Goal: Find contact information: Find contact information

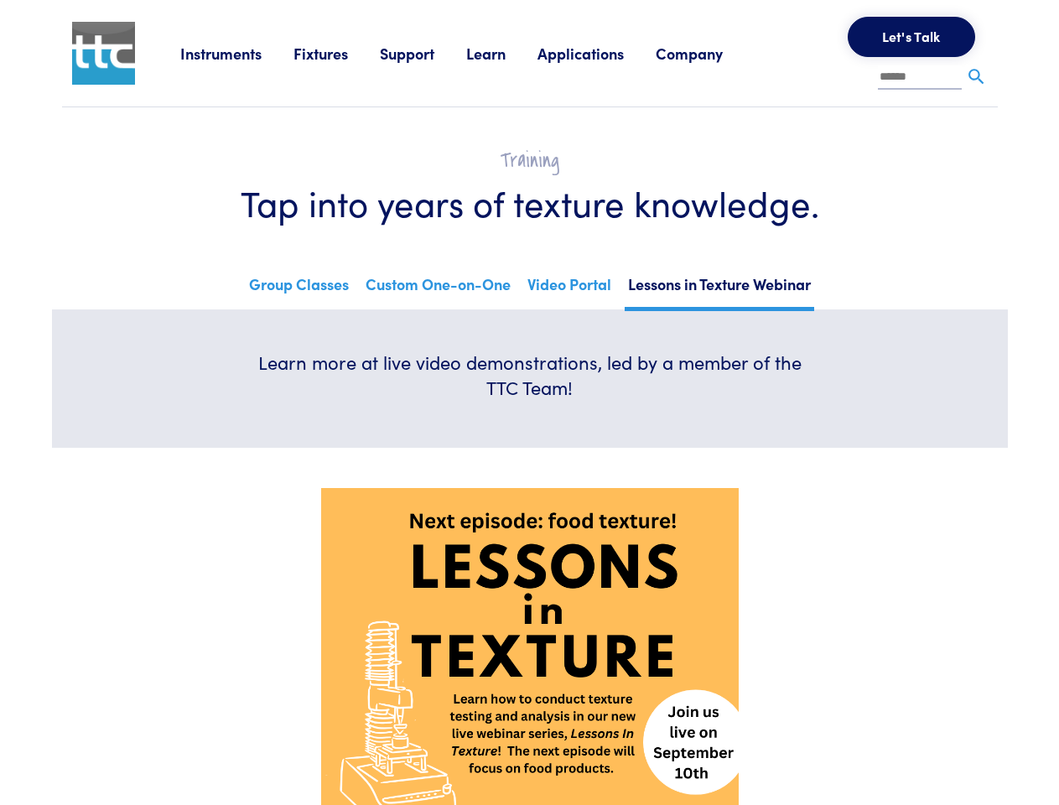
click at [529, 402] on div "Learn more at live video demonstrations, led by a member of the TTC Team!" at bounding box center [530, 379] width 584 height 59
click at [237, 53] on link "Instruments" at bounding box center [236, 53] width 113 height 21
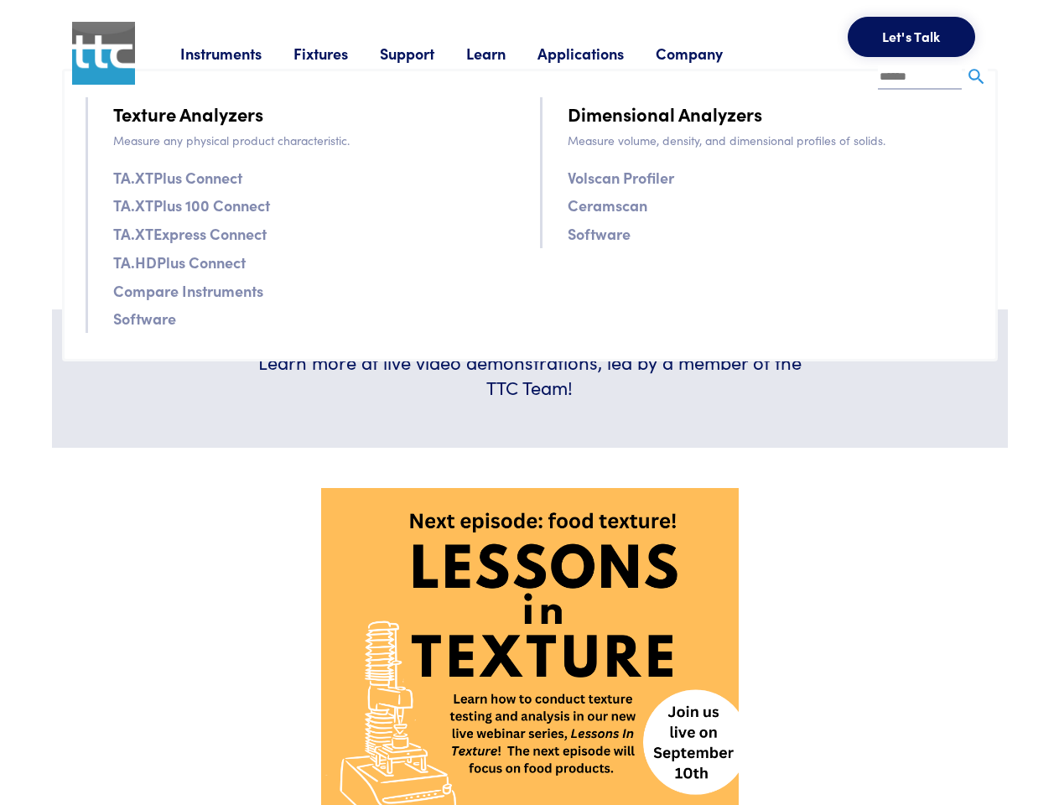
click at [339, 53] on link "Fixtures" at bounding box center [336, 53] width 86 height 21
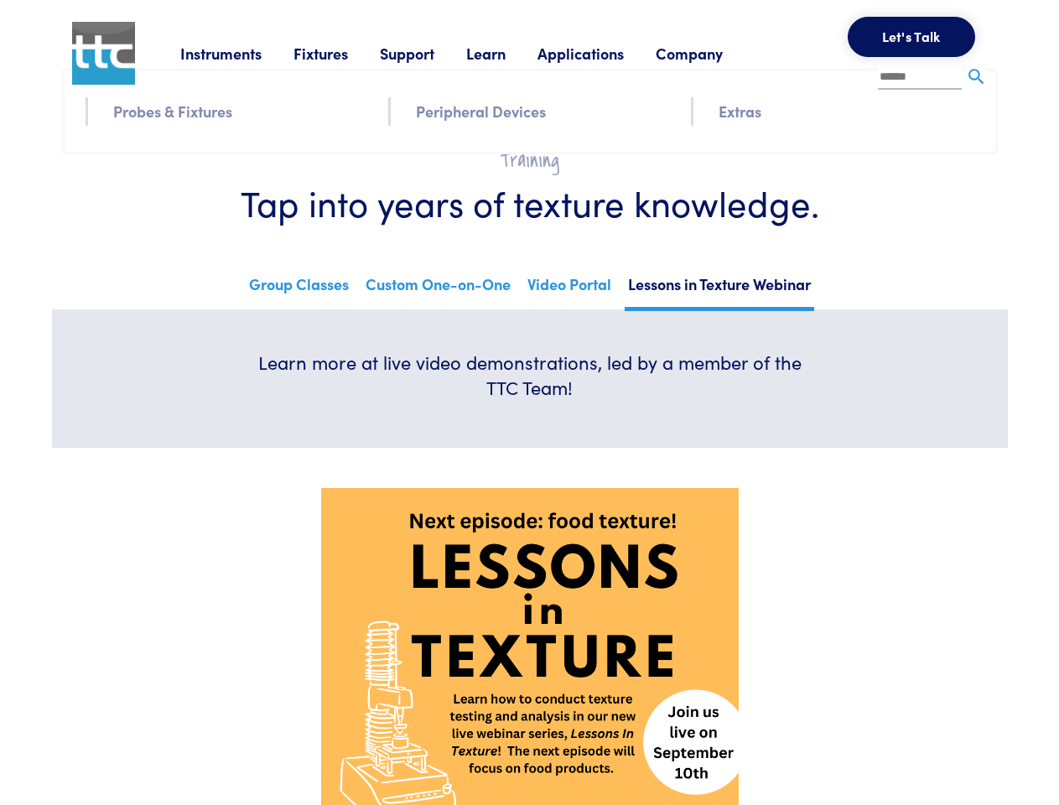
click at [426, 53] on link "Support" at bounding box center [423, 53] width 86 height 21
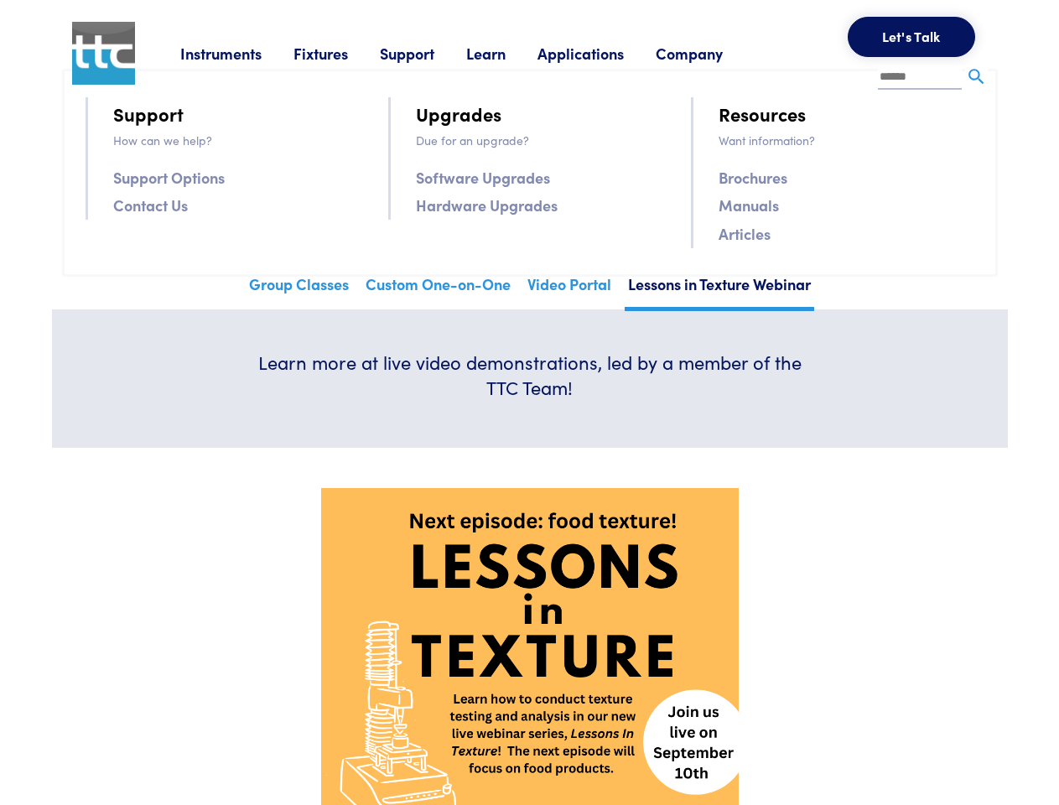
click at [506, 53] on link "Learn" at bounding box center [501, 53] width 71 height 21
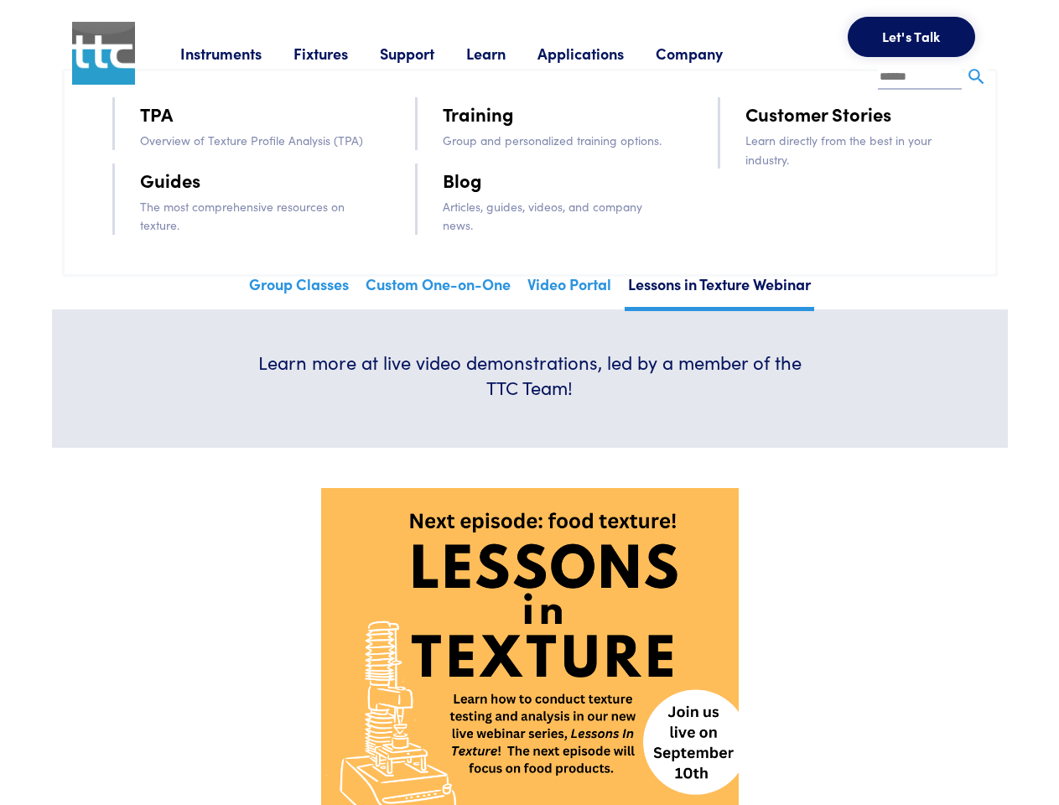
click at [603, 53] on link "Applications" at bounding box center [596, 53] width 118 height 21
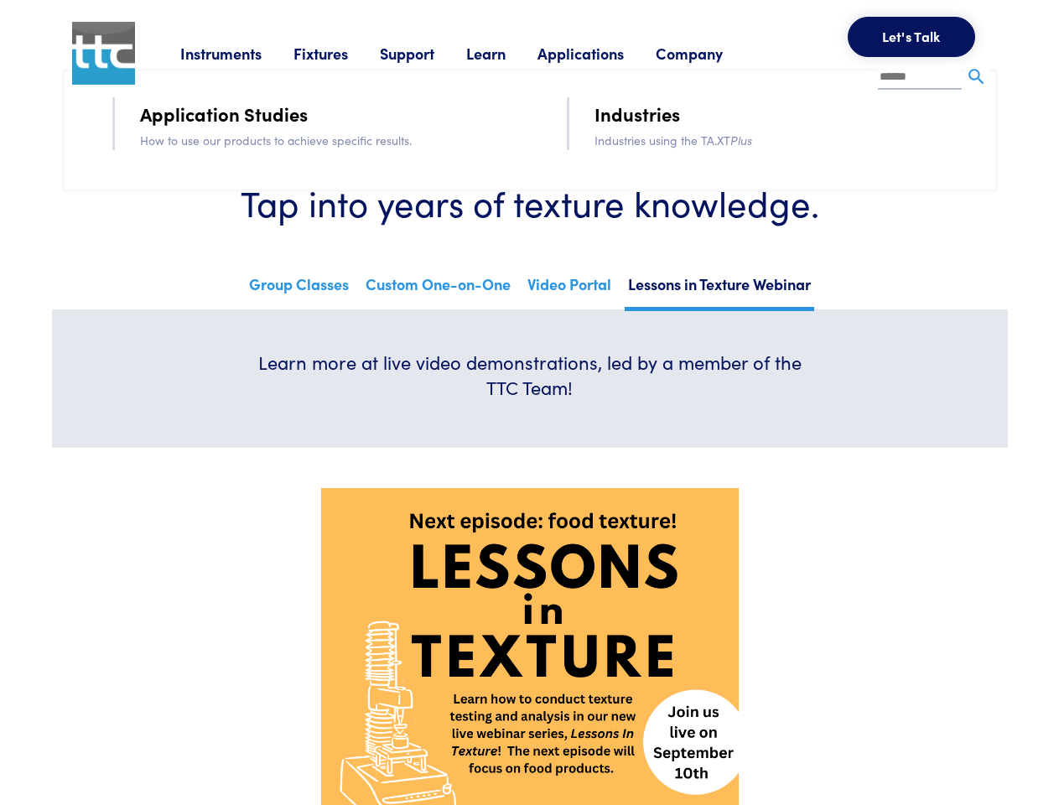
click at [711, 53] on link "Company" at bounding box center [705, 53] width 99 height 21
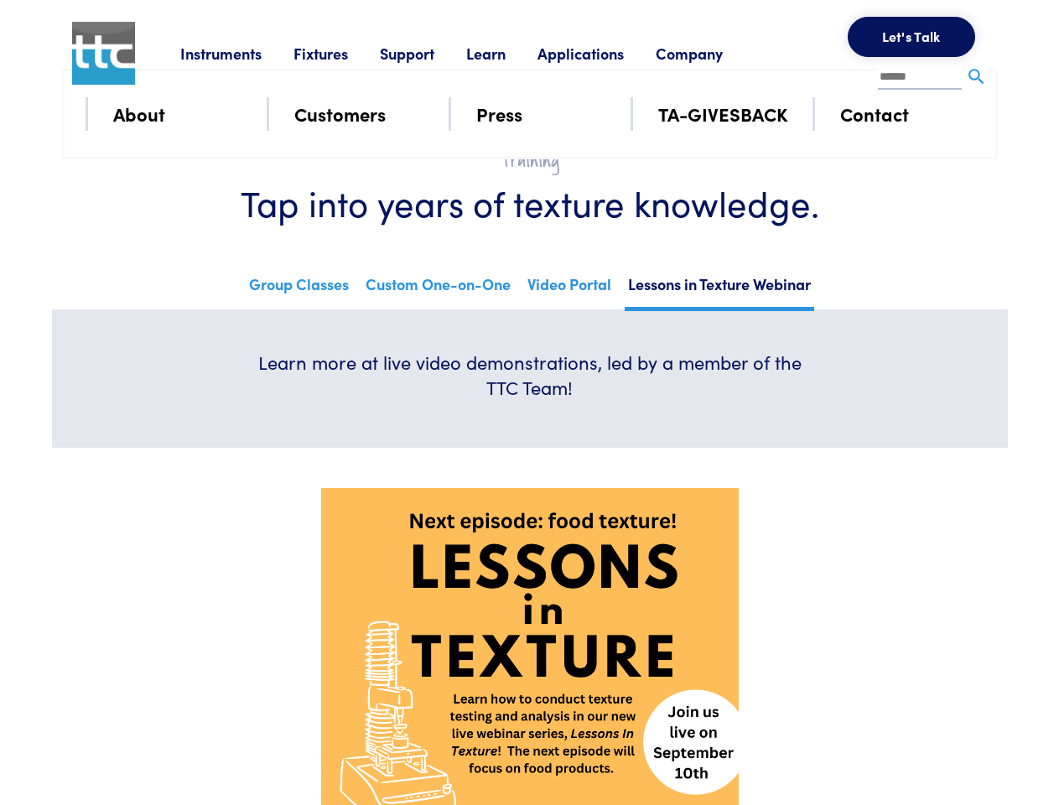
click at [911, 37] on button "Let's Talk" at bounding box center [911, 37] width 127 height 40
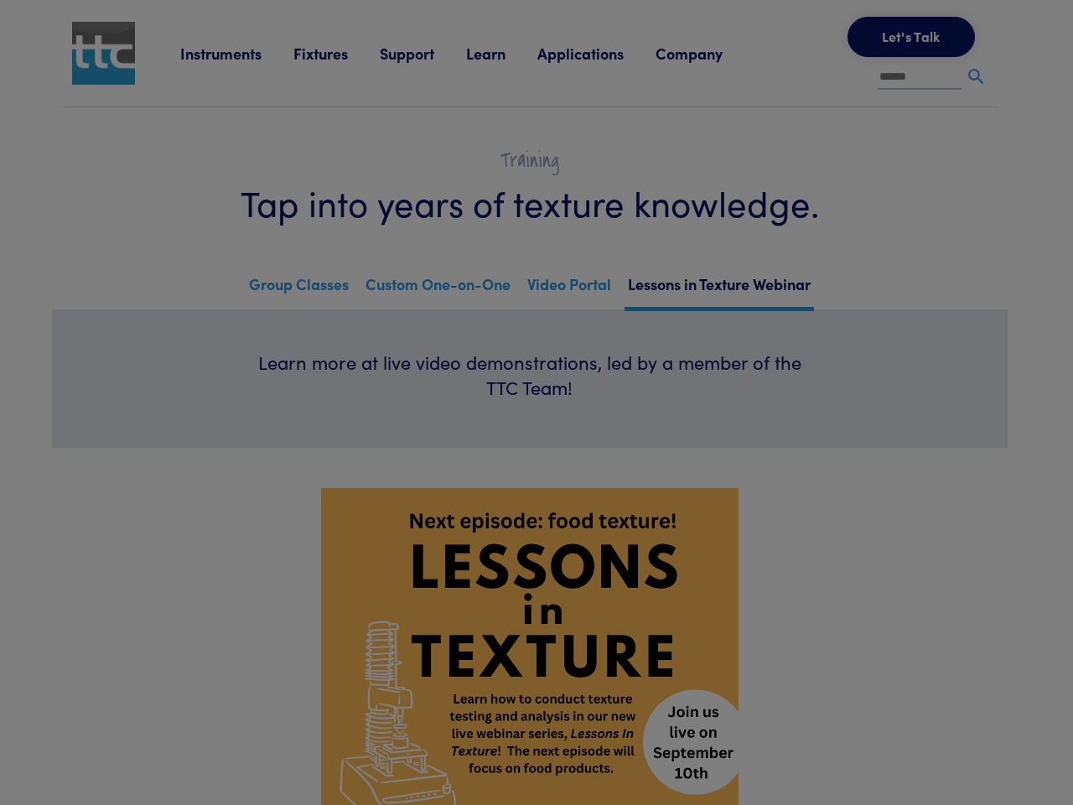
click at [0, 0] on div "**********" at bounding box center [0, 0] width 0 height 0
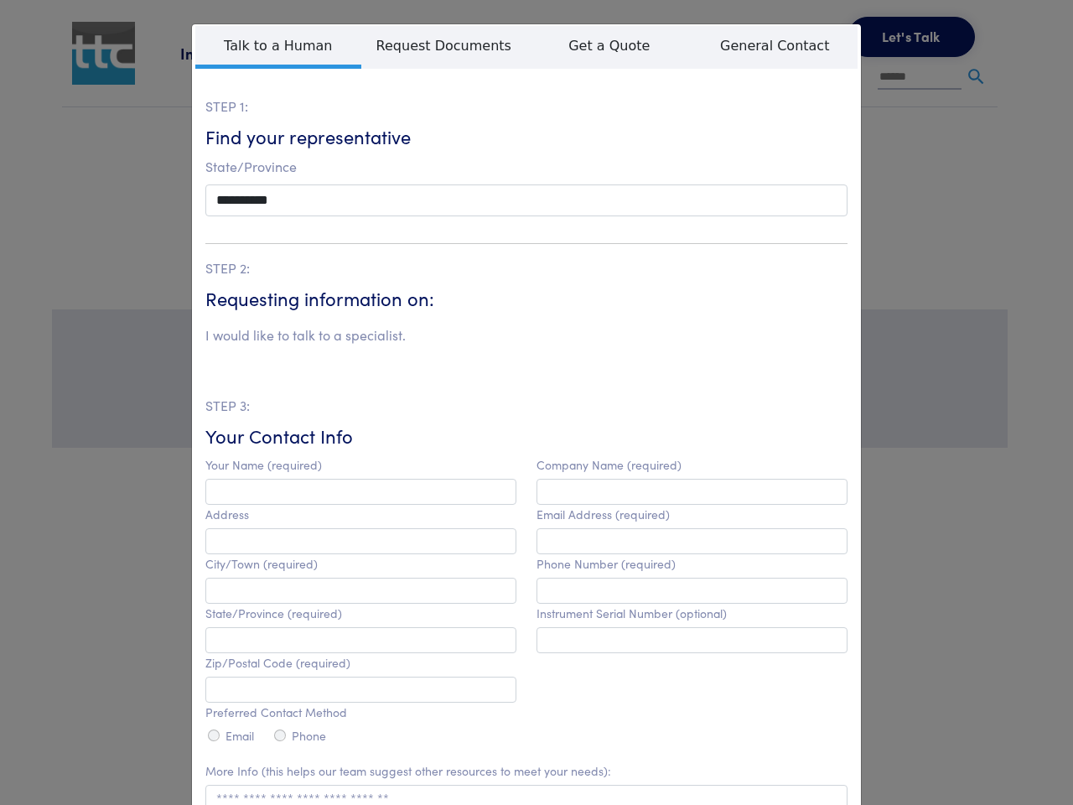
click at [519, 804] on html "Instruments Texture Analyzers Measure any physical product characteristic. TA.X…" at bounding box center [536, 783] width 1073 height 1566
